Goal: Transaction & Acquisition: Obtain resource

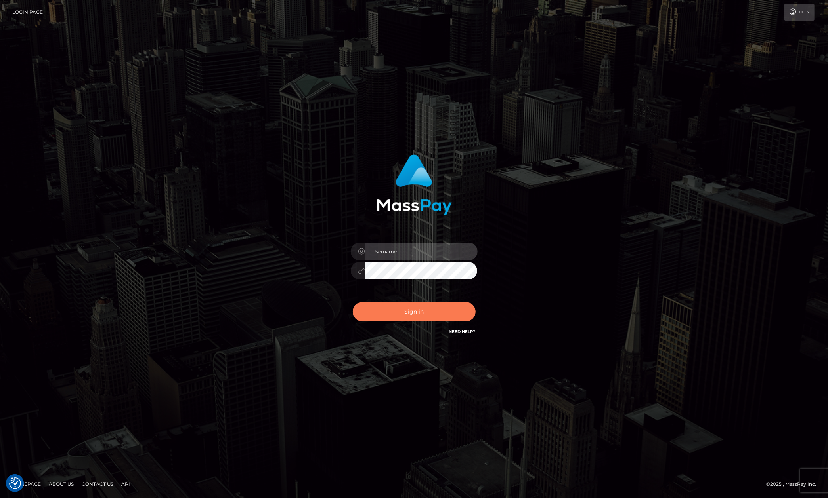
type input "[PERSON_NAME].megabonanza"
click at [418, 308] on button "Sign in" at bounding box center [414, 311] width 123 height 19
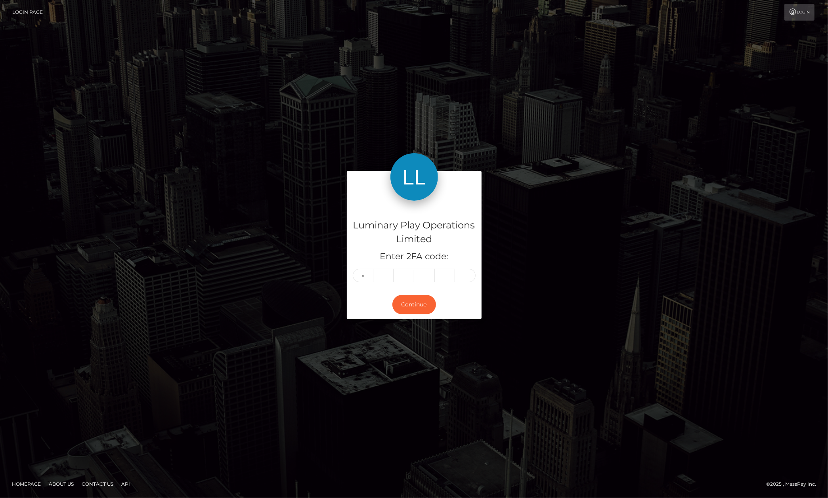
type input "5"
type input "1"
type input "3"
type input "1"
type input "0"
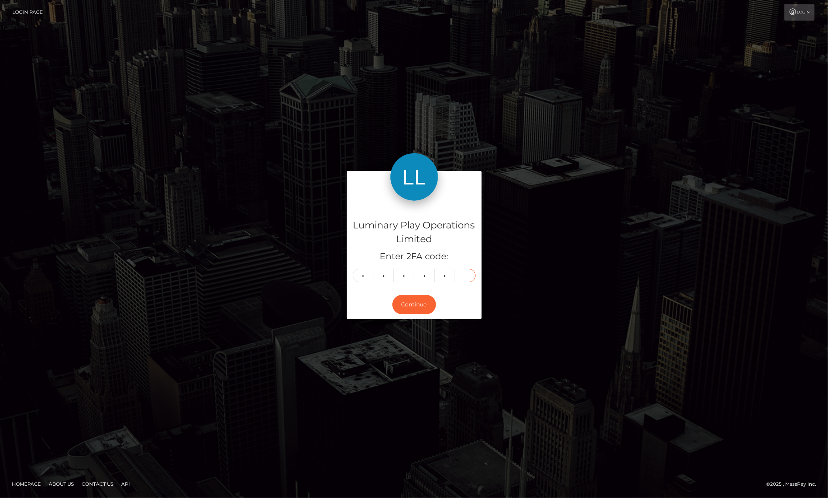
type input "7"
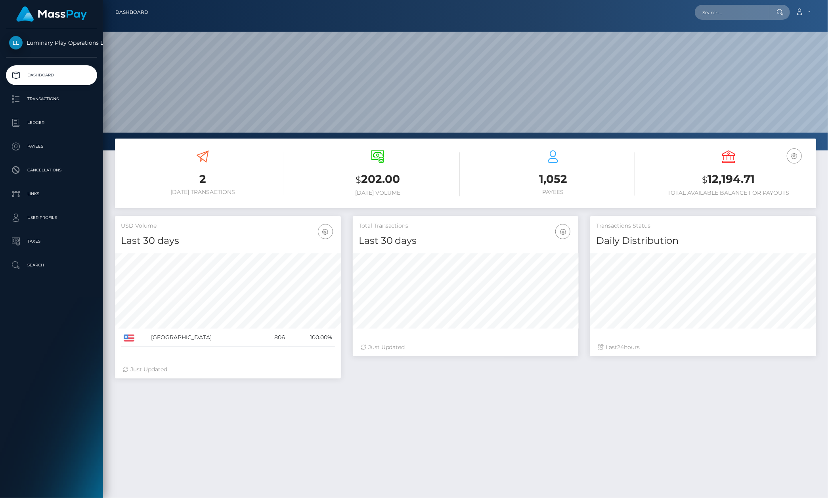
scroll to position [139, 226]
click at [72, 97] on p "Transactions" at bounding box center [51, 99] width 85 height 12
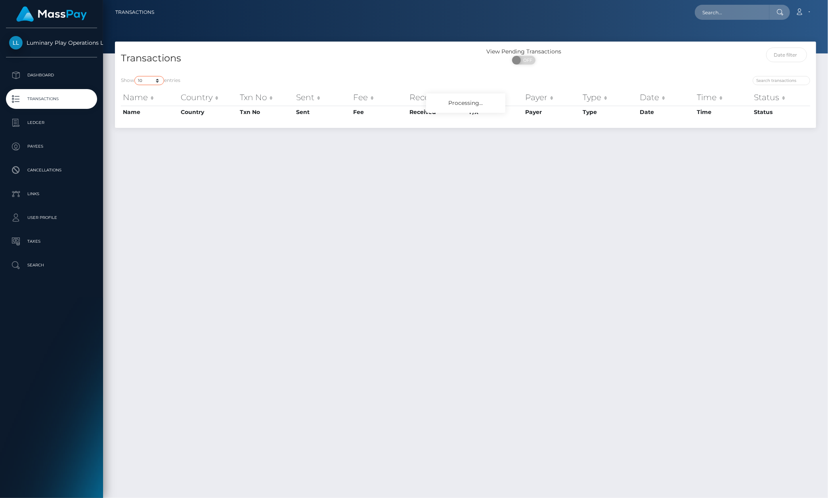
click at [157, 80] on select "10 25 50 100 250 500 1,000 3,500" at bounding box center [149, 80] width 30 height 9
select select "3500"
click at [135, 76] on select "10 25 50 100 250 500 1,000 3,500" at bounding box center [149, 80] width 30 height 9
click at [251, 61] on h4 "Transactions" at bounding box center [290, 59] width 339 height 14
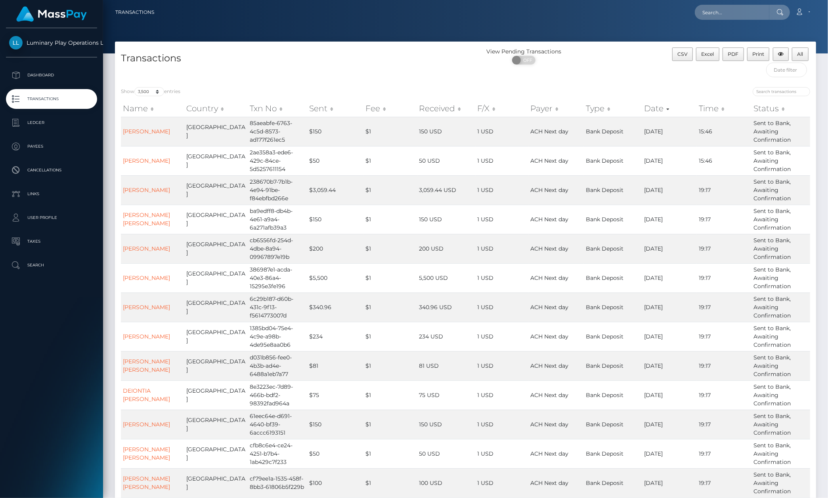
click at [645, 67] on div "CSV Excel PDF Print All" at bounding box center [728, 65] width 175 height 34
click at [807, 57] on button "All" at bounding box center [800, 54] width 17 height 13
click at [52, 366] on div "Luminary Play Operations Limited Dashboard Transactions Ledger Payees Cancellat…" at bounding box center [51, 262] width 103 height 469
